Goal: Task Accomplishment & Management: Complete application form

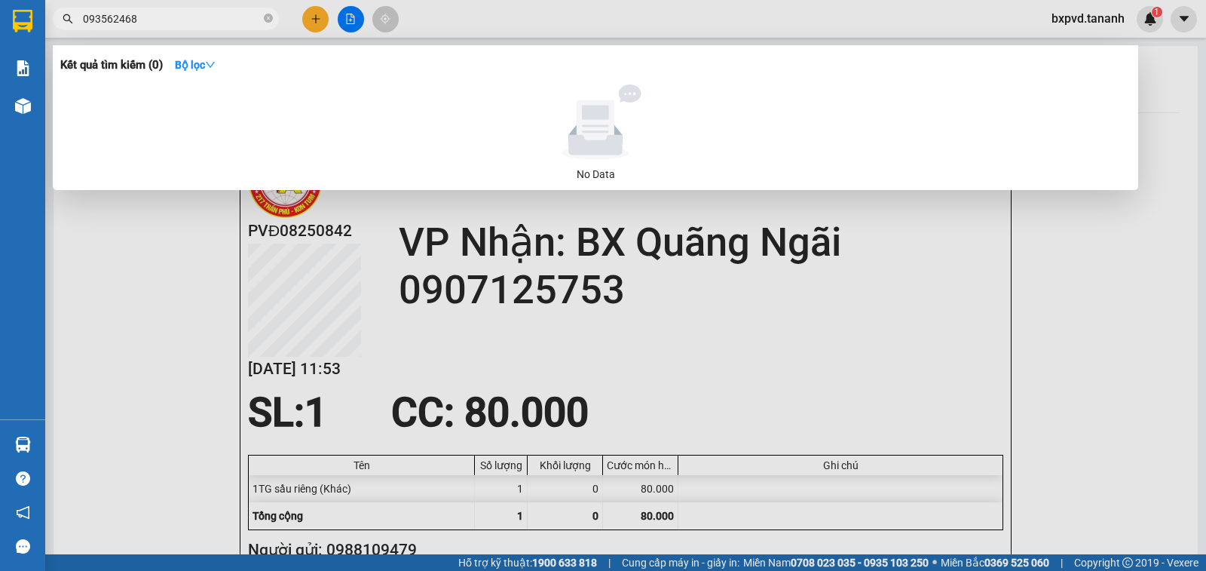
click at [198, 277] on div at bounding box center [603, 285] width 1206 height 571
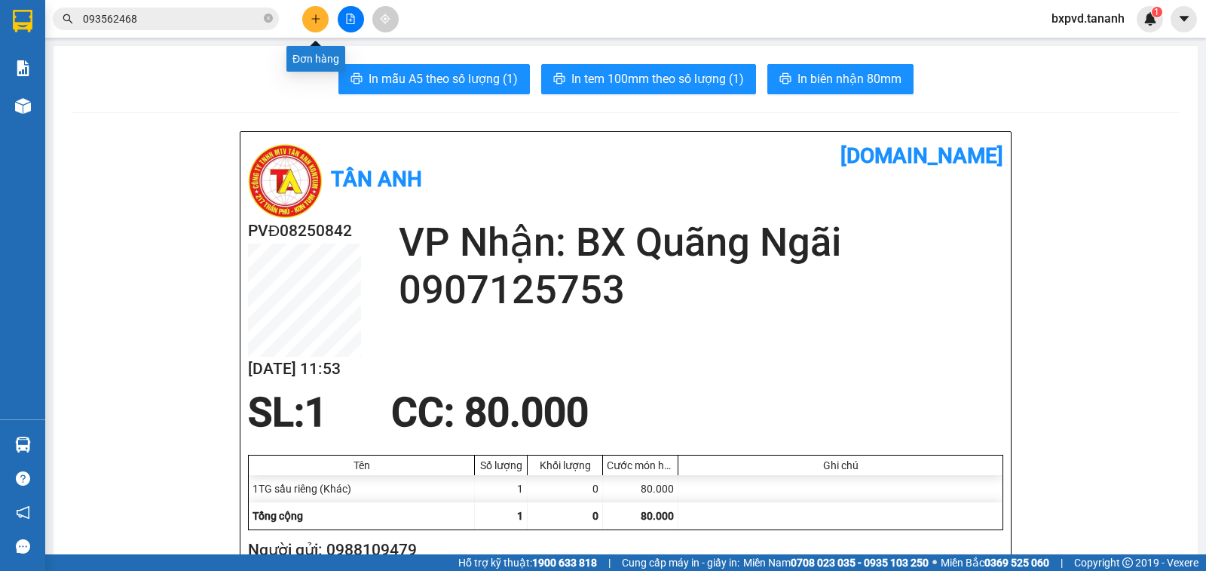
click at [312, 17] on icon "plus" at bounding box center [316, 19] width 11 height 11
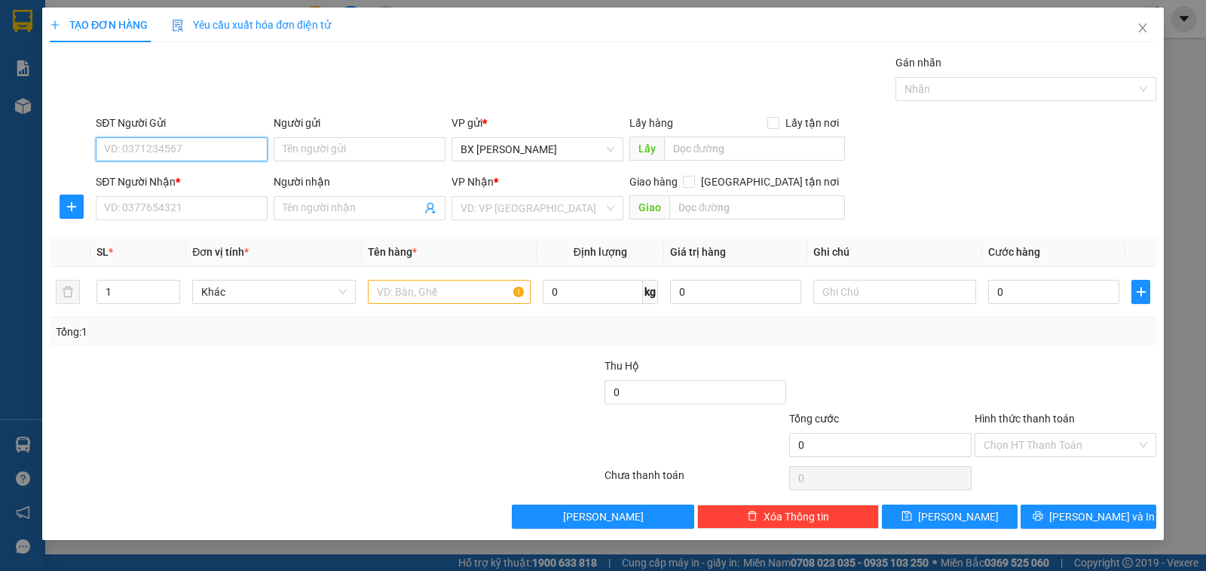
click at [195, 148] on input "SĐT Người Gửi" at bounding box center [182, 149] width 172 height 24
type input "0772575381"
click at [364, 149] on input "Người gửi" at bounding box center [360, 149] width 172 height 24
drag, startPoint x: 198, startPoint y: 147, endPoint x: 66, endPoint y: 136, distance: 132.4
click at [66, 136] on div "SĐT Người Gửi 0772575381 0772575381 Người gửi Tên người gửi VP gửi * BX Phạm Vă…" at bounding box center [603, 141] width 1110 height 53
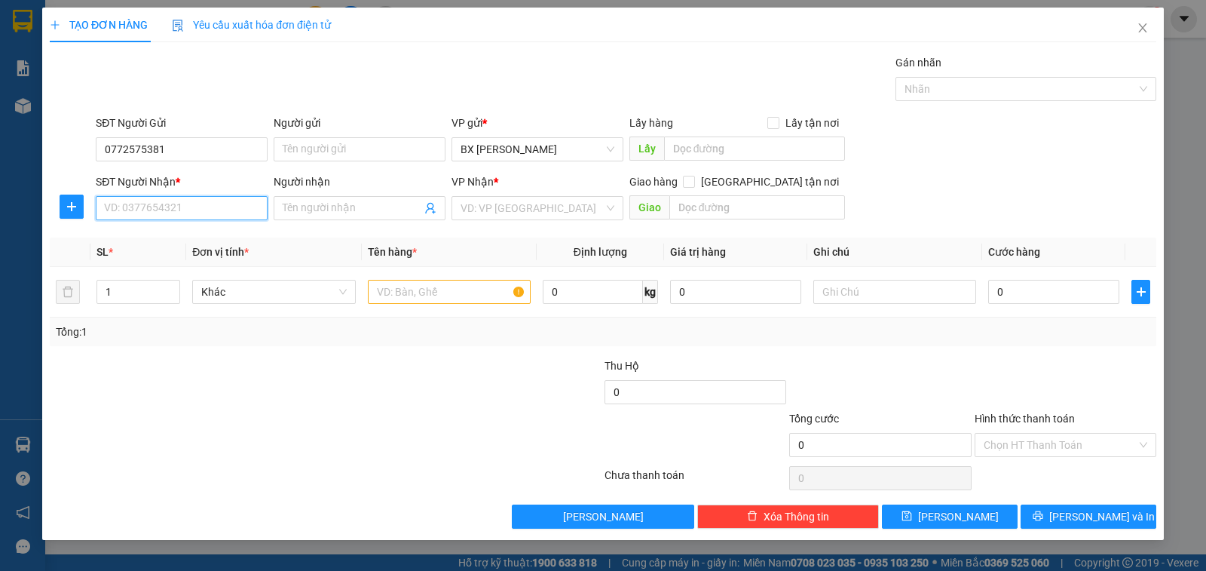
click at [169, 202] on input "SĐT Người Nhận *" at bounding box center [182, 208] width 172 height 24
paste input "0772575381"
type input "0772575381"
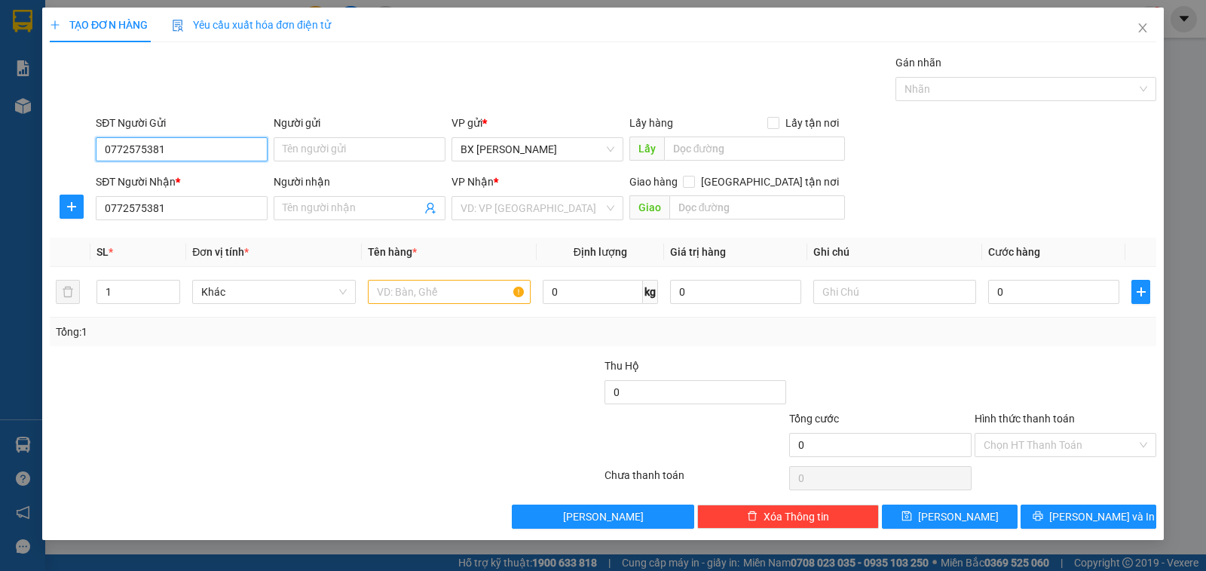
drag, startPoint x: 176, startPoint y: 142, endPoint x: 52, endPoint y: 139, distance: 124.4
click at [73, 147] on div "SĐT Người Gửi 0772575381 0772575381 Người gửi Tên người gửi VP gửi * BX Phạm Vă…" at bounding box center [603, 141] width 1110 height 53
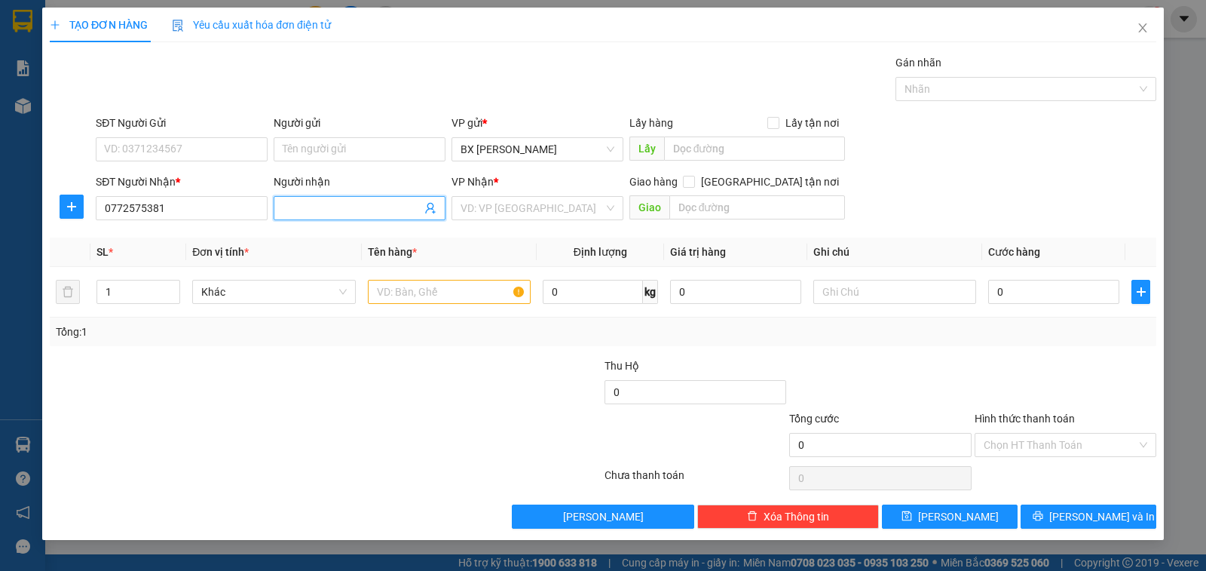
click at [339, 198] on span at bounding box center [360, 208] width 172 height 24
type input "VIỆT ANH"
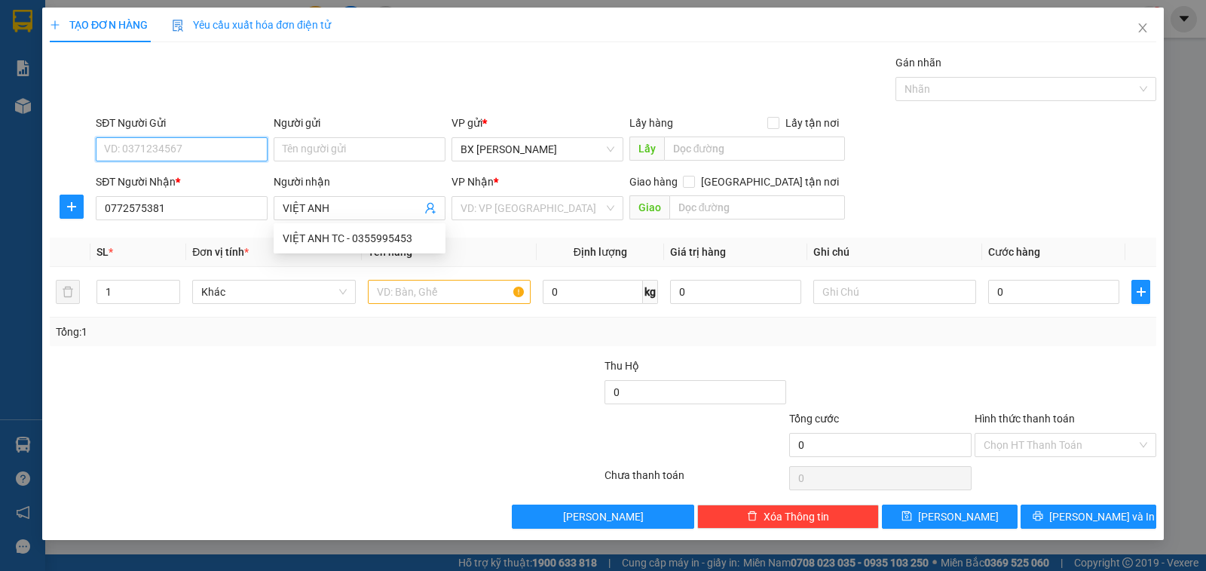
click at [217, 139] on input "SĐT Người Gửi" at bounding box center [182, 149] width 172 height 24
type input "0335235544"
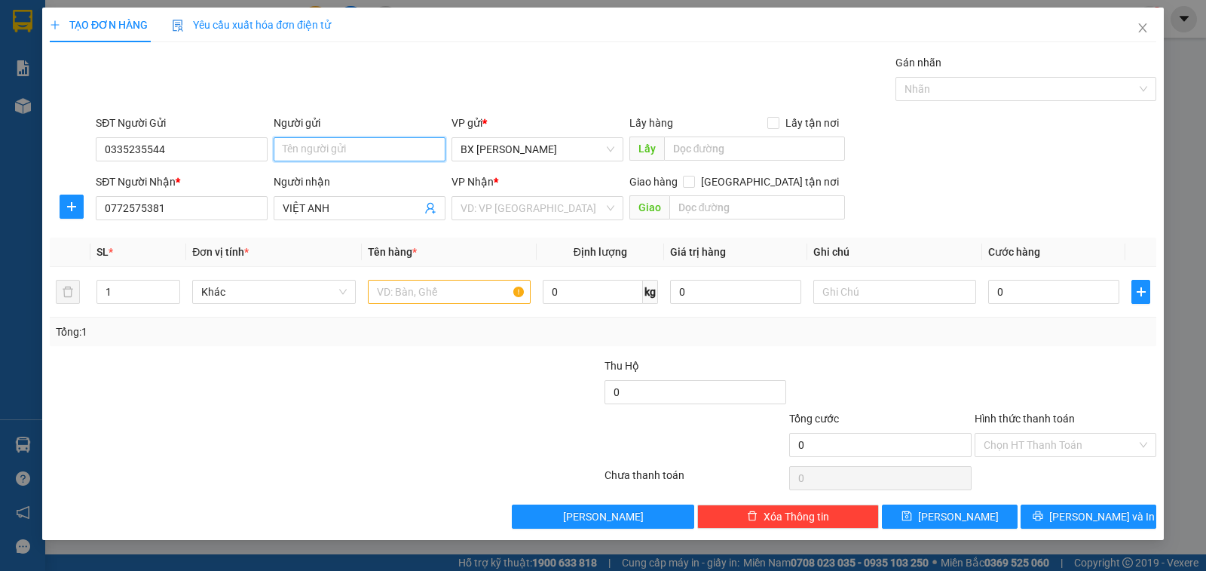
click at [320, 148] on input "Người gửi" at bounding box center [360, 149] width 172 height 24
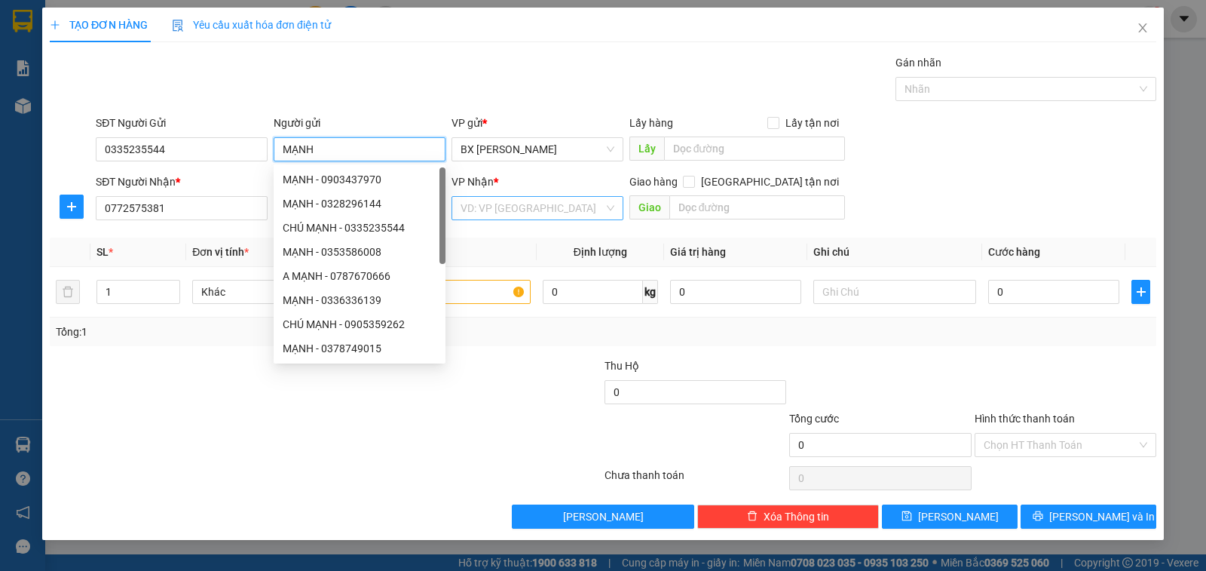
click at [605, 210] on div "VD: VP [GEOGRAPHIC_DATA]" at bounding box center [538, 208] width 172 height 24
type input "MẠNH"
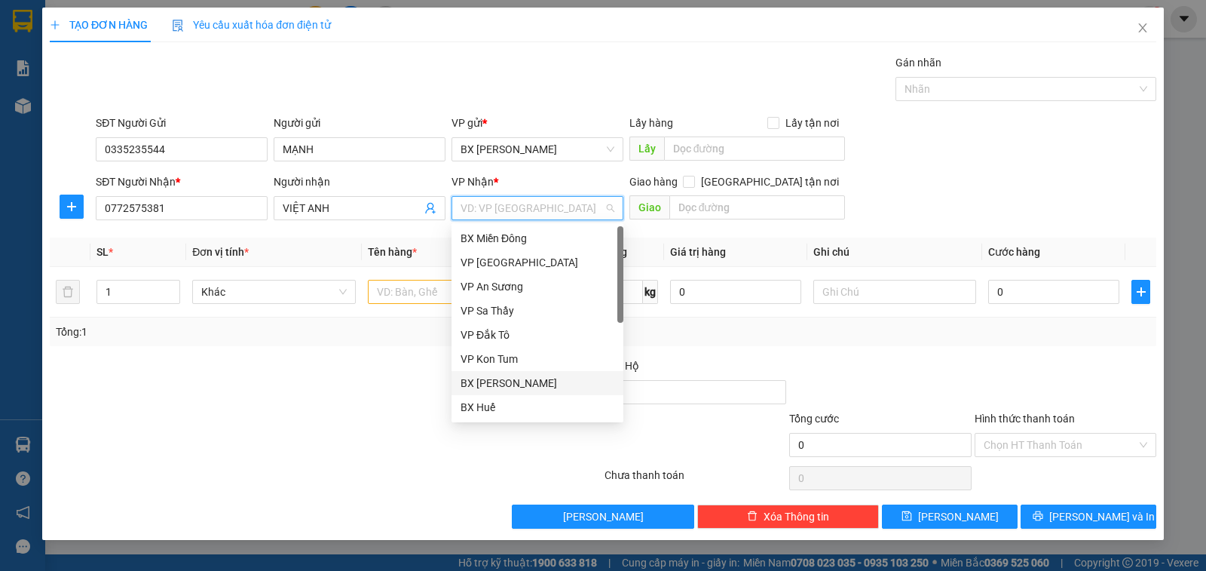
click at [540, 381] on div "BX [PERSON_NAME]" at bounding box center [538, 383] width 154 height 17
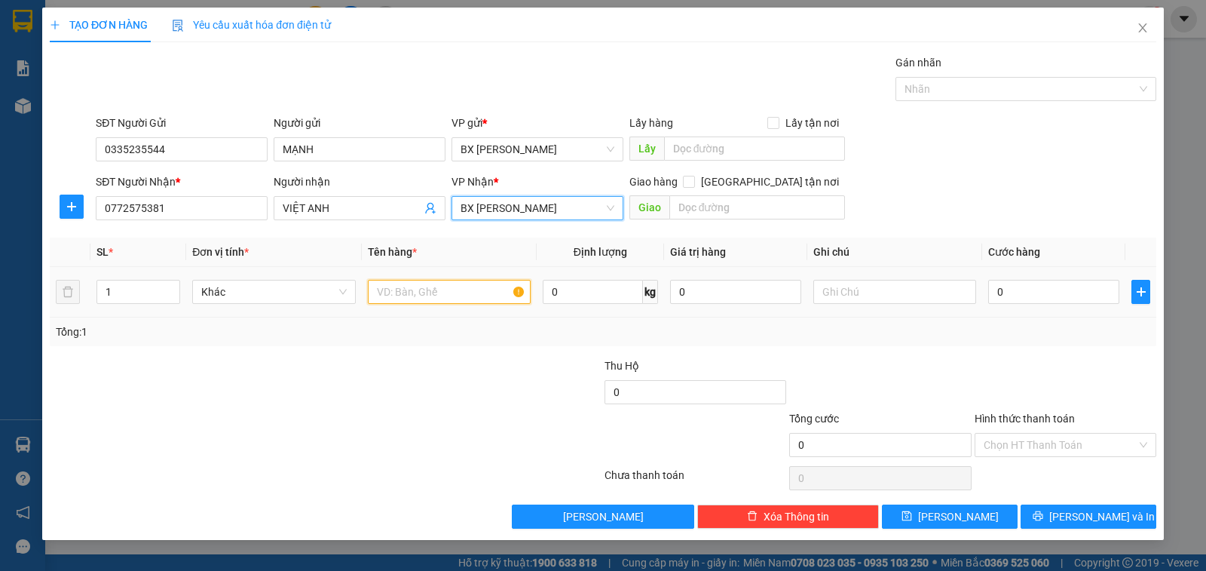
click at [432, 299] on input "text" at bounding box center [449, 292] width 163 height 24
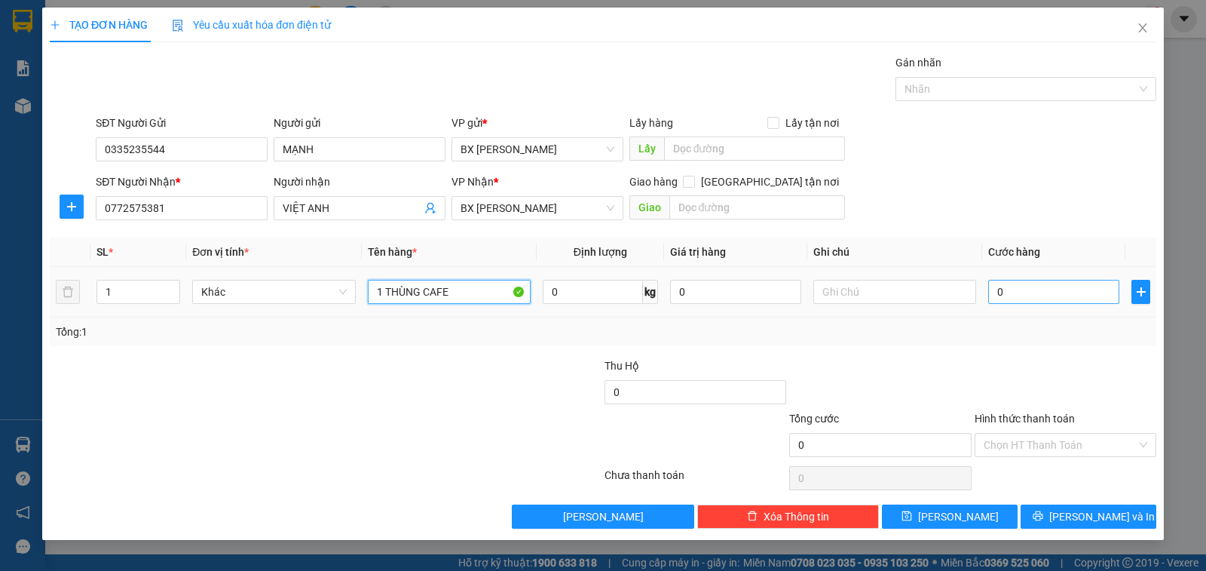
type input "1 THÙNG CAFE"
click at [1038, 292] on input "0" at bounding box center [1053, 292] width 131 height 24
type input "5"
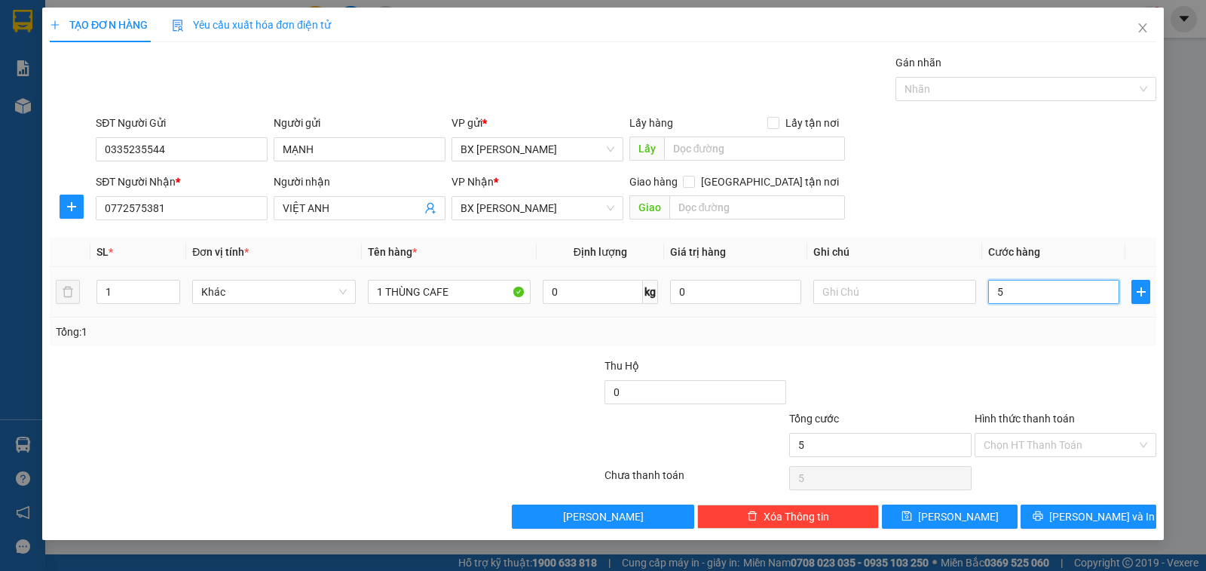
type input "50"
type input "500"
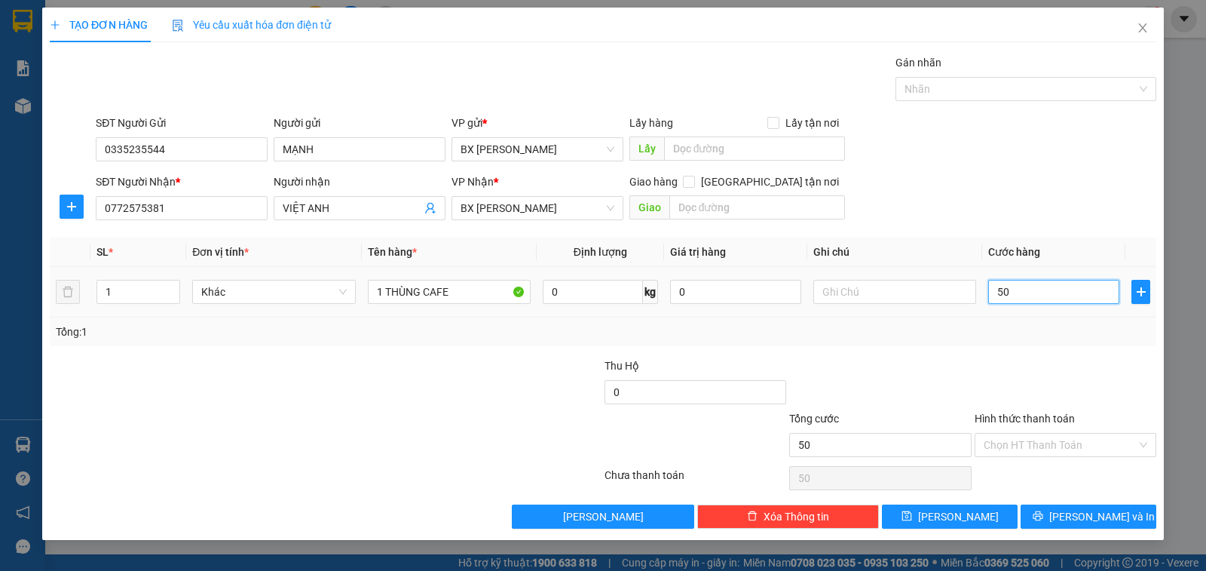
type input "500"
type input "5.000"
type input "50.000"
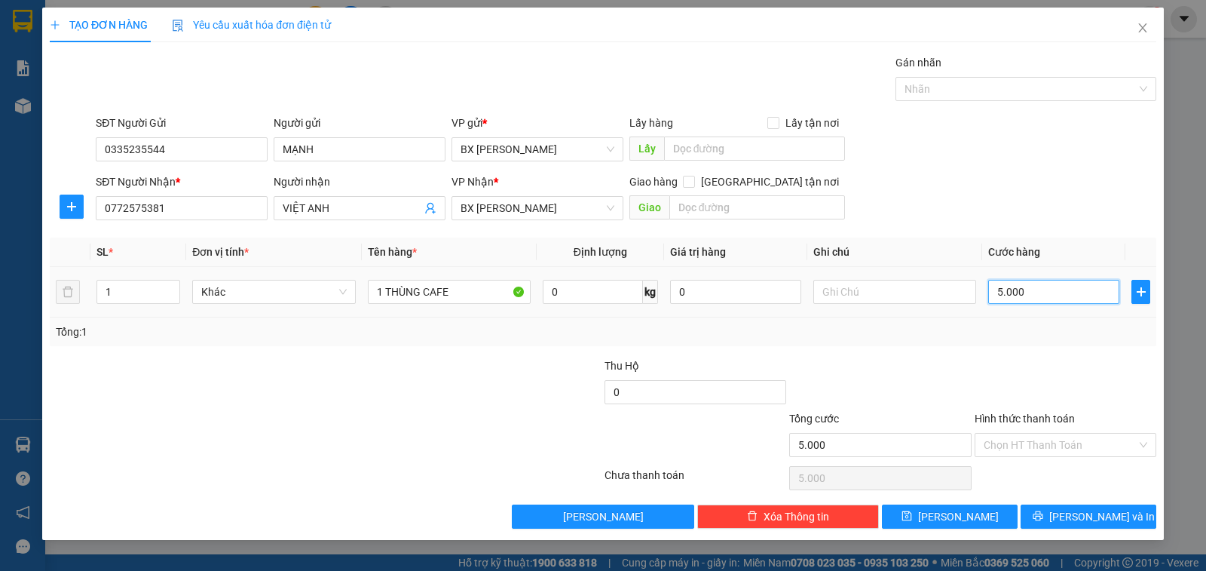
type input "50.000"
click at [706, 206] on input "text" at bounding box center [757, 207] width 176 height 24
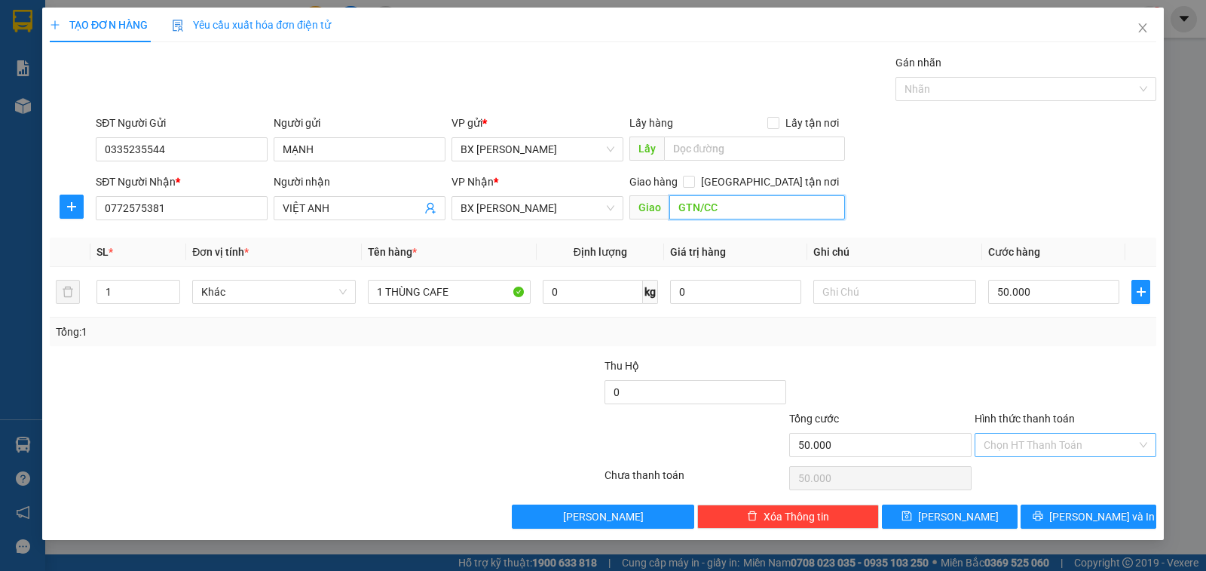
type input "GTN/CC"
click at [1037, 443] on input "Hình thức thanh toán" at bounding box center [1060, 445] width 153 height 23
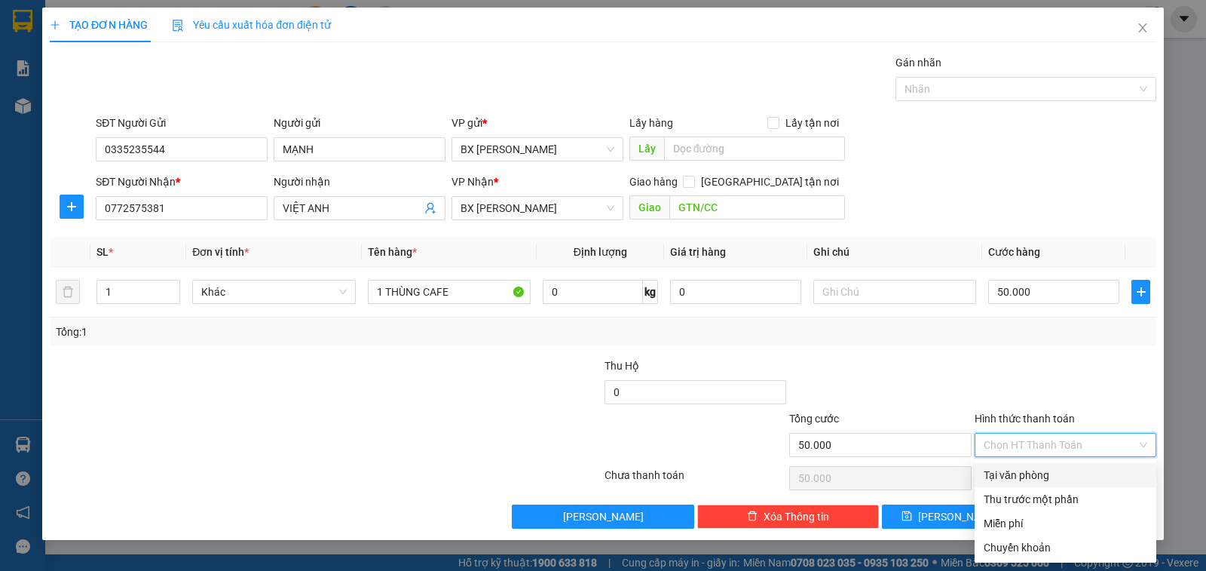
click at [1013, 473] on div "Tại văn phòng" at bounding box center [1066, 475] width 164 height 17
type input "0"
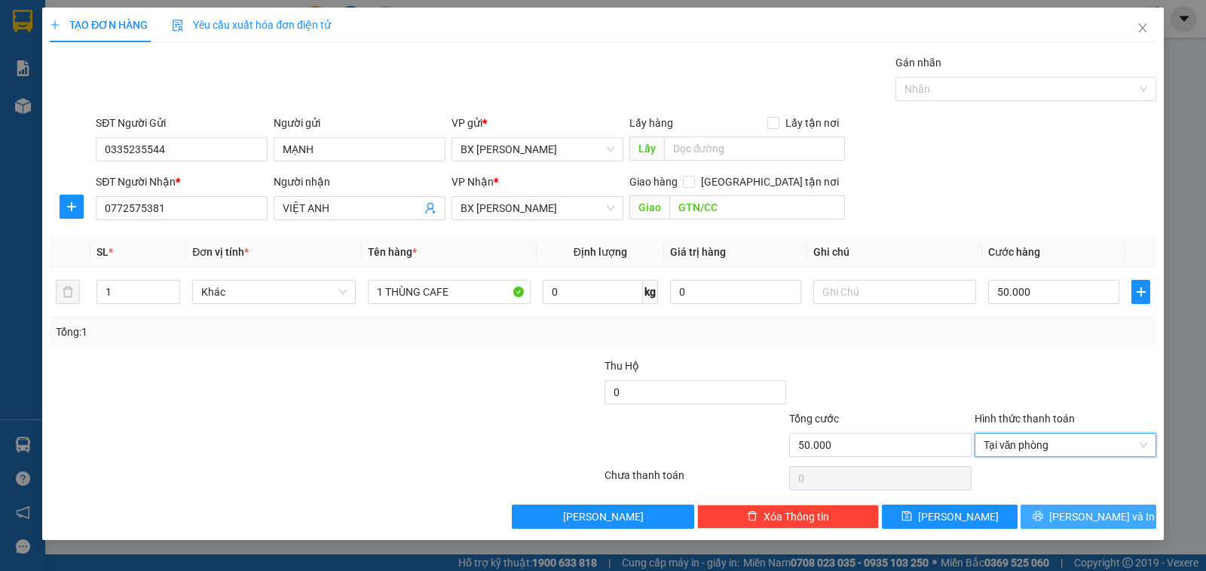
click at [1080, 522] on span "[PERSON_NAME] và In" at bounding box center [1102, 516] width 106 height 17
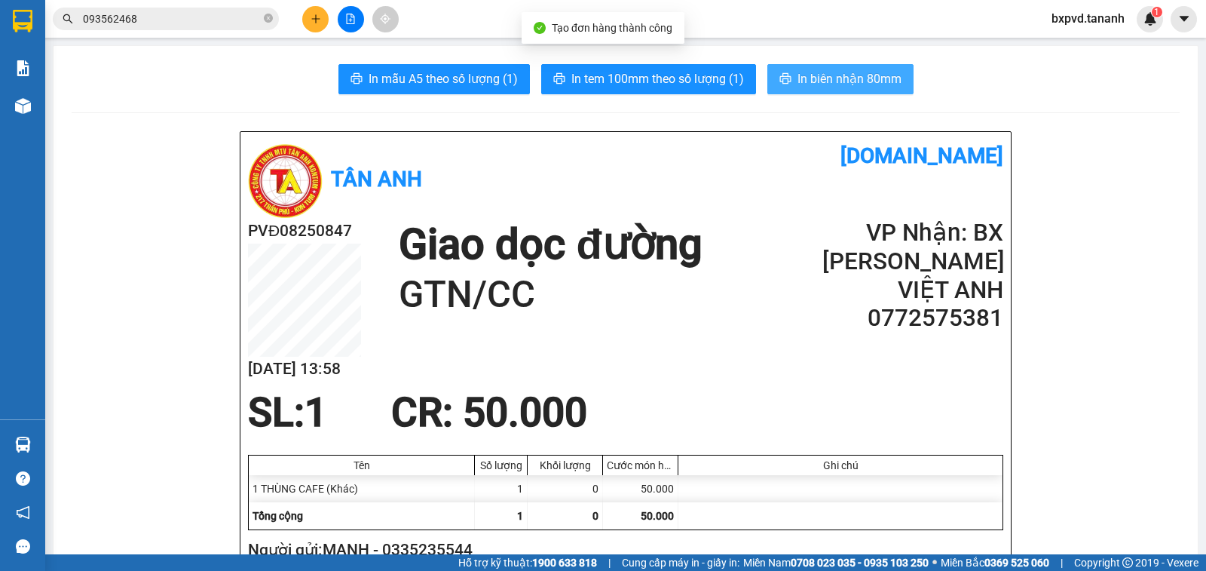
click at [824, 76] on span "In biên nhận 80mm" at bounding box center [850, 78] width 104 height 19
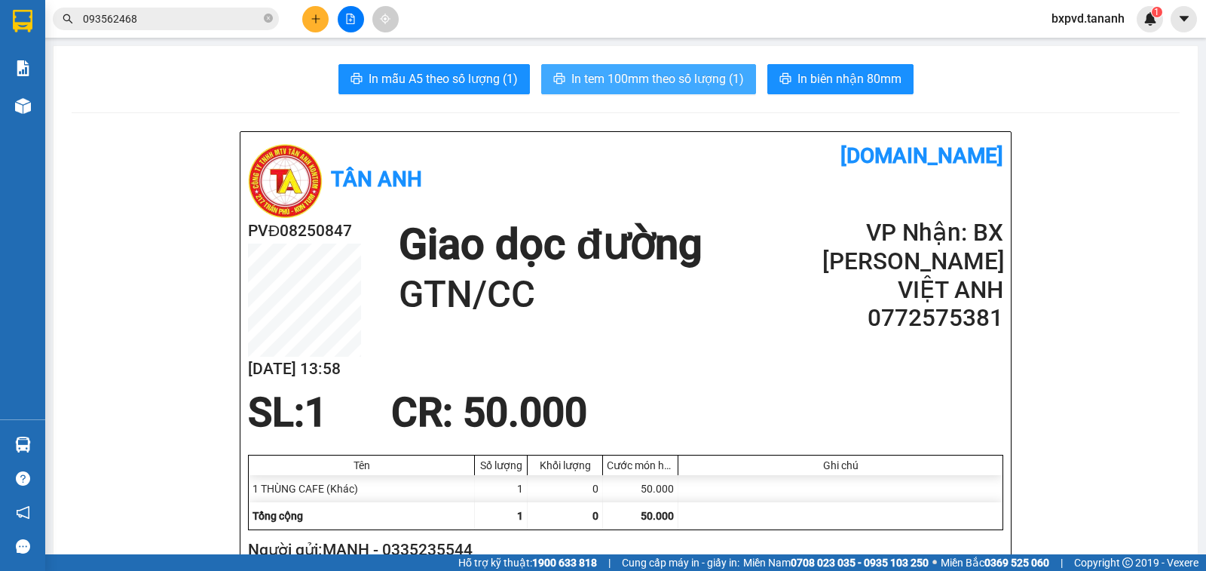
click at [692, 81] on span "In tem 100mm theo số lượng (1)" at bounding box center [657, 78] width 173 height 19
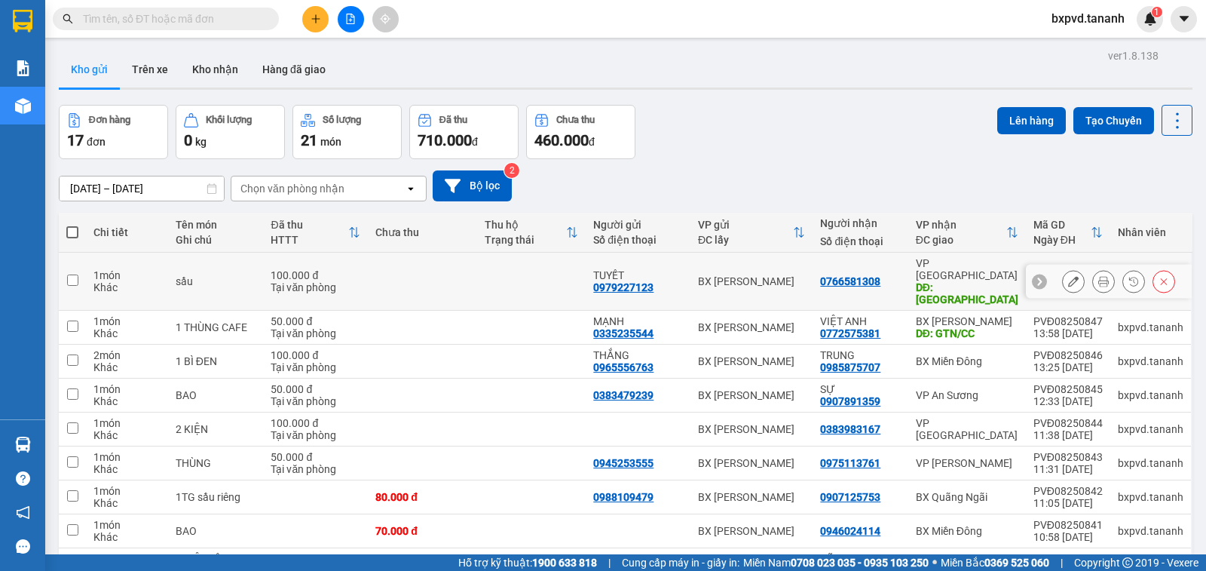
click at [1068, 276] on icon at bounding box center [1073, 281] width 11 height 11
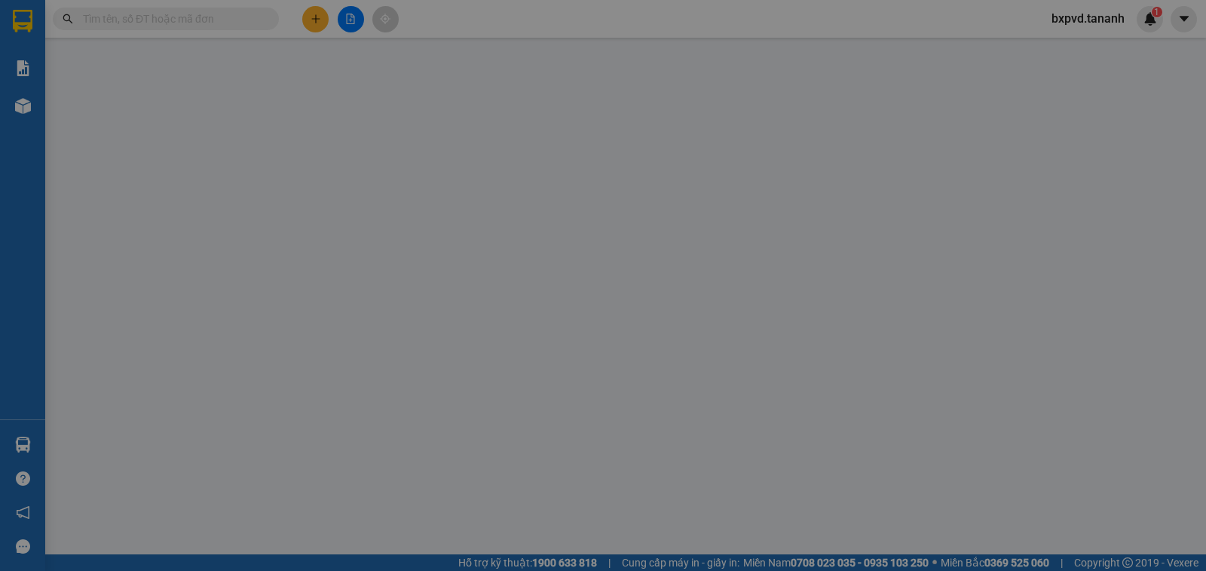
type input "0979227123"
type input "0766581308"
type input "vĩnh đức"
type input "100.000"
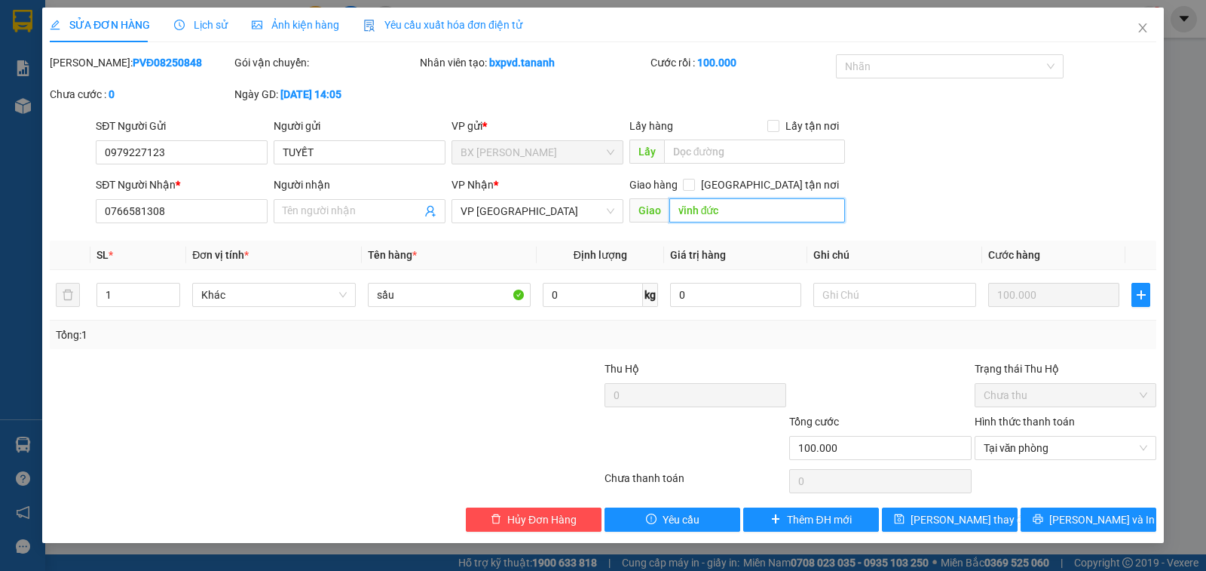
click at [676, 212] on input "vĩnh đức" at bounding box center [757, 210] width 176 height 24
type input "BV VĨNH ĐỨC"
click at [967, 529] on button "[PERSON_NAME] thay đổi" at bounding box center [950, 519] width 136 height 24
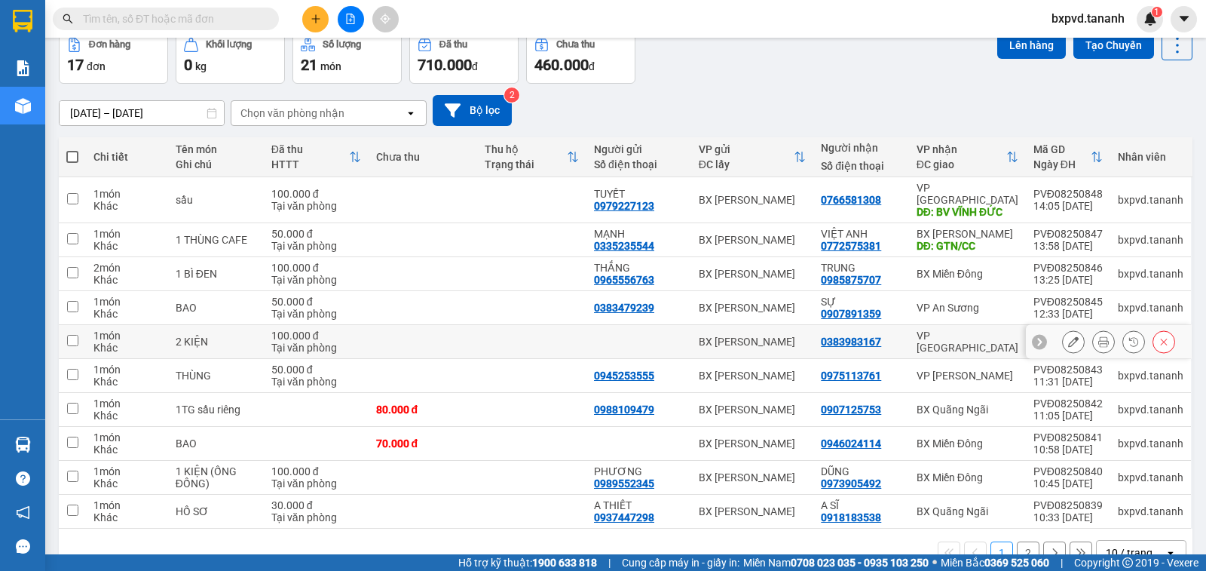
scroll to position [100, 0]
